Goal: Transaction & Acquisition: Subscribe to service/newsletter

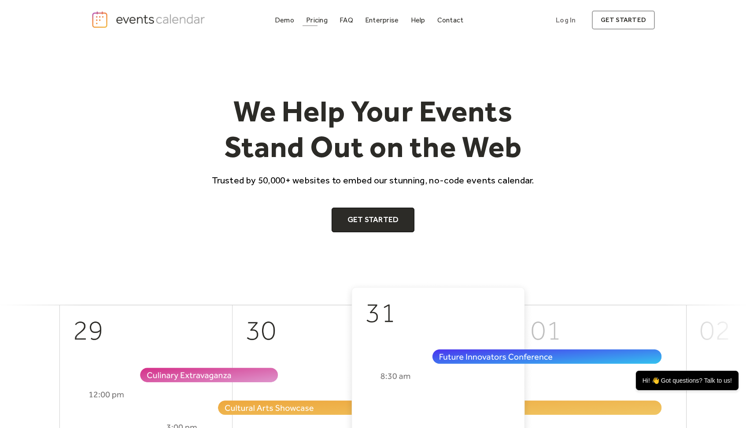
click at [319, 20] on div "Pricing" at bounding box center [317, 20] width 22 height 5
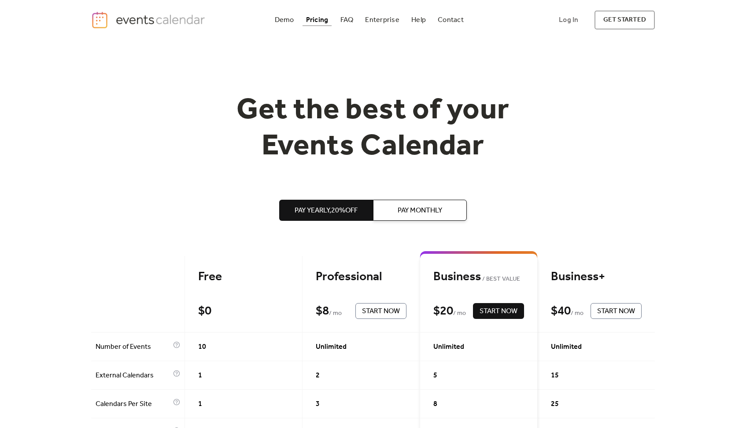
click at [159, 22] on img "home" at bounding box center [149, 20] width 116 height 18
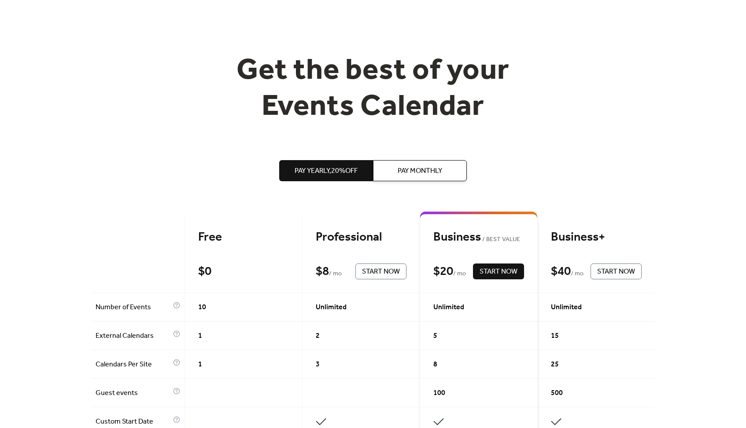
scroll to position [50, 0]
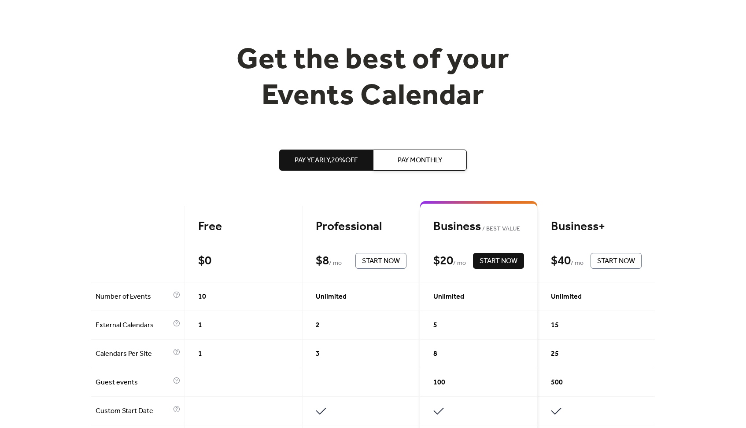
click at [424, 166] on span "Pay Monthly" at bounding box center [420, 160] width 44 height 11
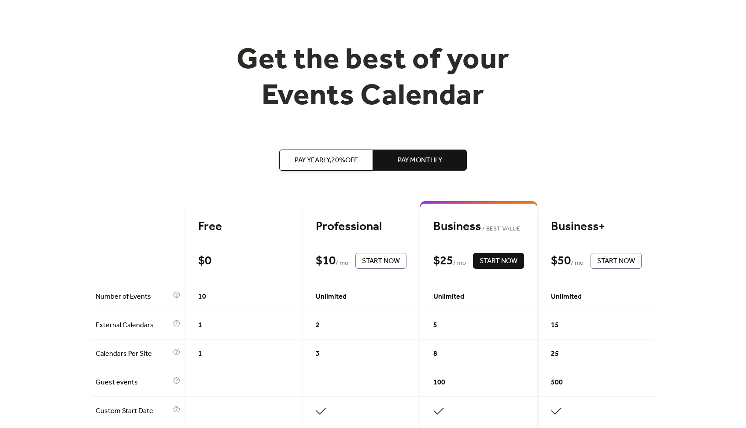
click at [319, 168] on button "Pay Yearly, 20% off" at bounding box center [326, 160] width 94 height 21
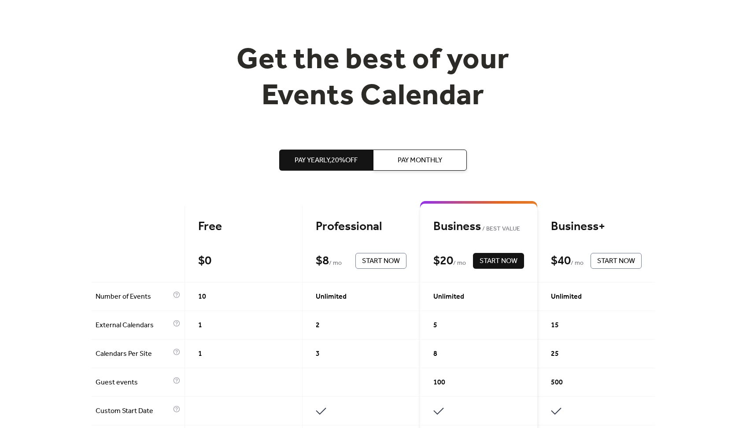
click at [419, 151] on button "Pay Monthly" at bounding box center [420, 160] width 94 height 21
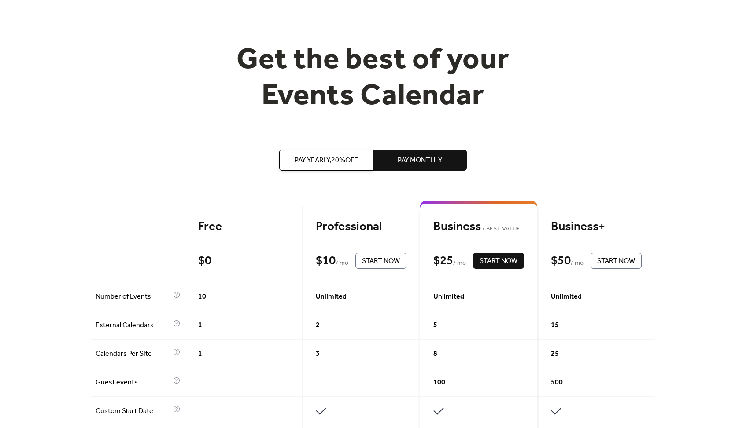
click at [324, 150] on button "Pay Yearly, 20% off" at bounding box center [326, 160] width 94 height 21
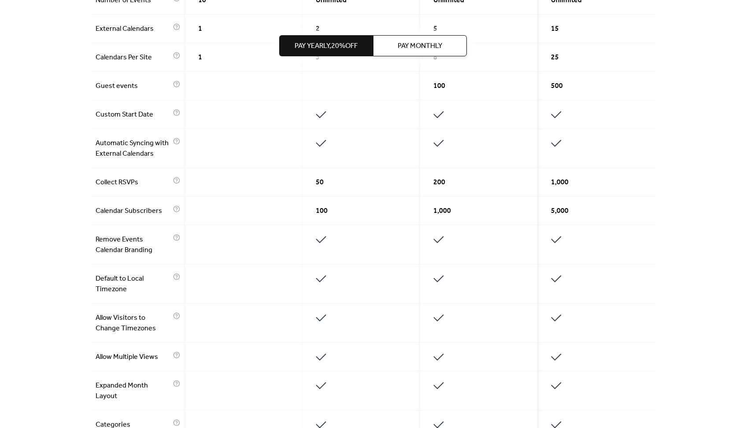
scroll to position [343, 0]
